Goal: Transaction & Acquisition: Purchase product/service

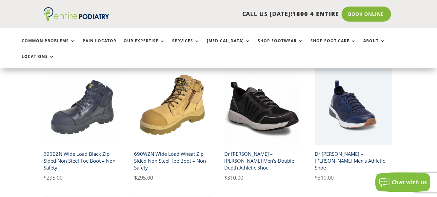
scroll to position [156, 0]
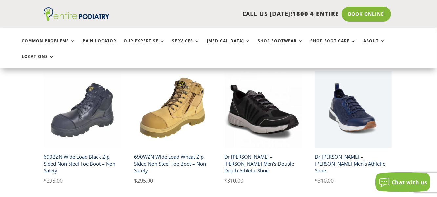
click at [173, 151] on h2 "690WZN Wide Load Wheat Zip Sided Non Steel Toe Boot – Non Safety" at bounding box center [172, 164] width 77 height 26
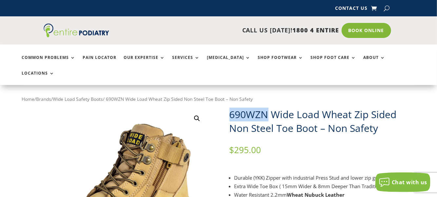
drag, startPoint x: 230, startPoint y: 100, endPoint x: 267, endPoint y: 99, distance: 37.4
click at [267, 108] on h1 "690WZN Wide Load Wheat Zip Sided Non Steel Toe Boot – Non Safety" at bounding box center [322, 122] width 186 height 28
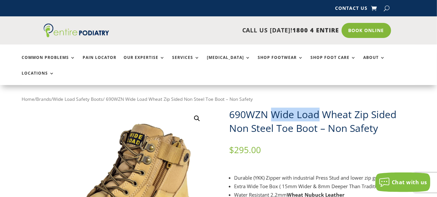
drag, startPoint x: 272, startPoint y: 97, endPoint x: 319, endPoint y: 100, distance: 47.3
click at [319, 108] on h1 "690WZN Wide Load Wheat Zip Sided Non Steel Toe Boot – Non Safety" at bounding box center [322, 122] width 186 height 28
copy h1 "Wide Load"
